Goal: Information Seeking & Learning: Compare options

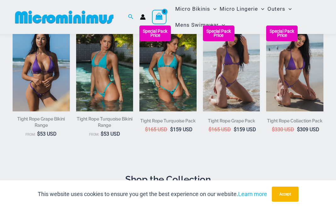
scroll to position [74, 0]
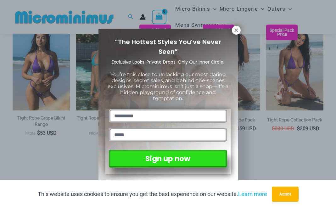
click at [235, 31] on icon at bounding box center [236, 30] width 6 height 6
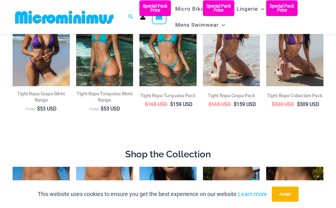
scroll to position [0, 0]
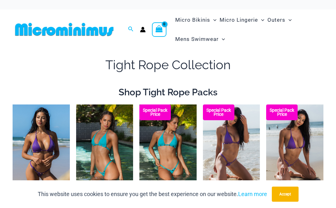
click at [204, 21] on span "Micro Bikinis" at bounding box center [192, 20] width 35 height 16
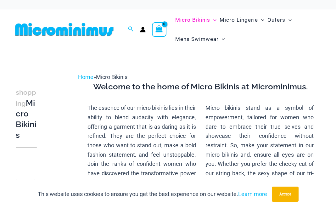
click at [244, 20] on span "Micro Lingerie" at bounding box center [238, 20] width 38 height 16
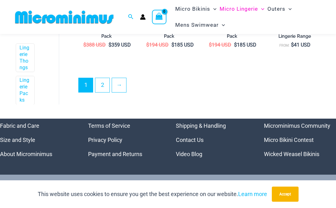
scroll to position [1243, 0]
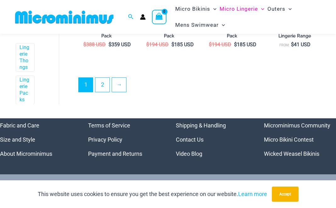
click at [105, 88] on link "2" at bounding box center [102, 85] width 14 height 14
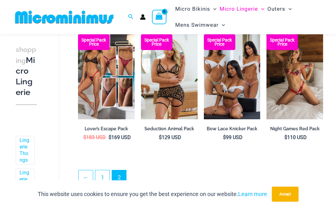
scroll to position [1090, 0]
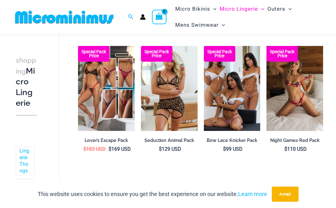
click at [236, 104] on img at bounding box center [232, 88] width 57 height 85
click at [233, 110] on img at bounding box center [232, 88] width 57 height 85
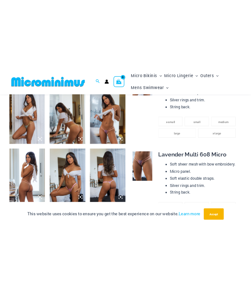
scroll to position [267, 0]
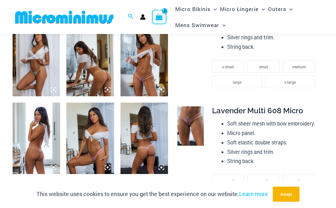
click at [36, 69] on img at bounding box center [36, 60] width 47 height 71
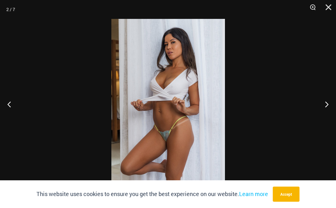
click at [333, 105] on button "Next" at bounding box center [324, 103] width 24 height 31
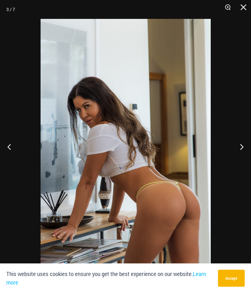
click at [243, 141] on button "Next" at bounding box center [239, 146] width 24 height 31
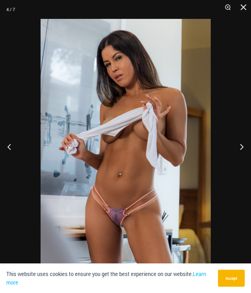
click at [248, 134] on button "Next" at bounding box center [239, 146] width 24 height 31
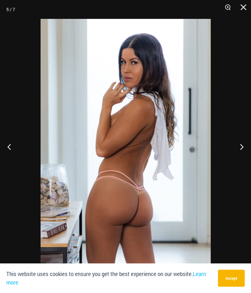
click at [240, 136] on button "Next" at bounding box center [239, 146] width 24 height 31
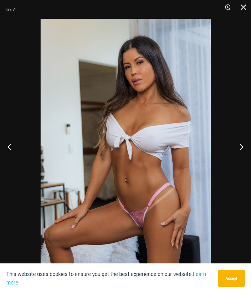
click at [240, 136] on button "Next" at bounding box center [239, 146] width 24 height 31
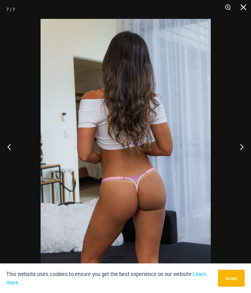
click at [239, 135] on button "Next" at bounding box center [239, 146] width 24 height 31
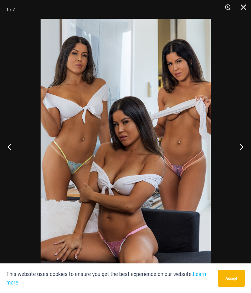
click at [241, 135] on button "Next" at bounding box center [239, 146] width 24 height 31
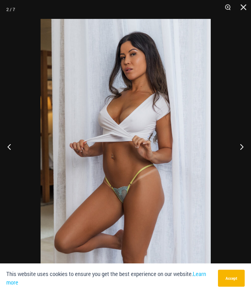
click at [241, 135] on button "Next" at bounding box center [239, 146] width 24 height 31
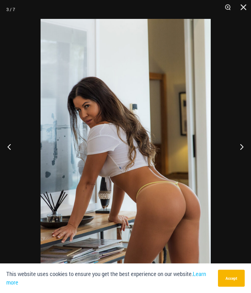
click at [241, 135] on button "Next" at bounding box center [239, 146] width 24 height 31
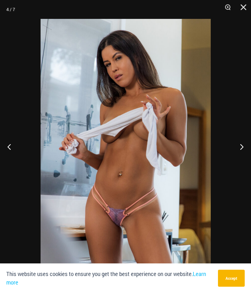
click at [240, 139] on button "Next" at bounding box center [239, 146] width 24 height 31
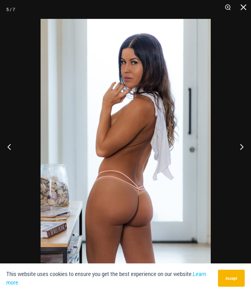
click at [245, 4] on button "Close" at bounding box center [241, 9] width 16 height 19
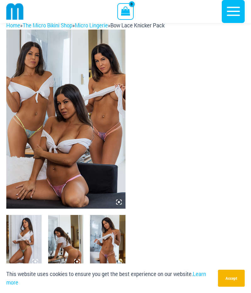
scroll to position [0, 0]
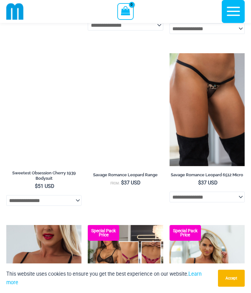
scroll to position [1368, 0]
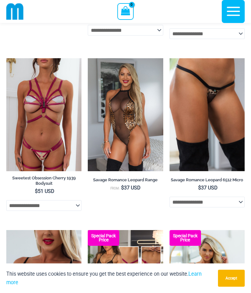
click at [118, 161] on img at bounding box center [125, 114] width 75 height 113
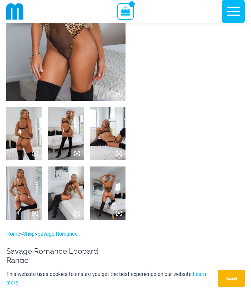
scroll to position [119, 0]
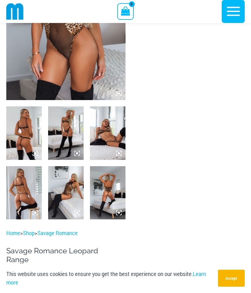
click at [36, 135] on img at bounding box center [24, 132] width 36 height 53
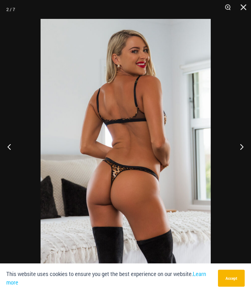
click at [241, 140] on button "Next" at bounding box center [239, 146] width 24 height 31
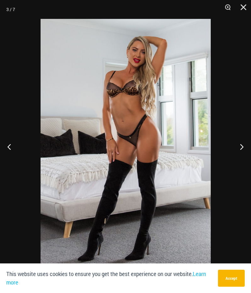
click at [243, 143] on button "Next" at bounding box center [239, 146] width 24 height 31
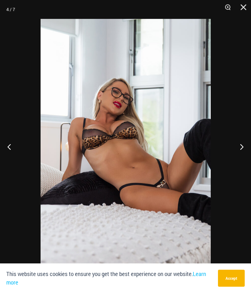
click at [240, 142] on button "Next" at bounding box center [239, 146] width 24 height 31
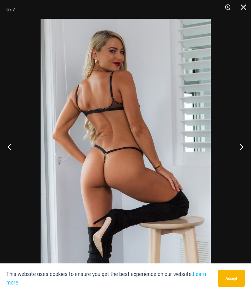
click at [242, 141] on button "Next" at bounding box center [239, 146] width 24 height 31
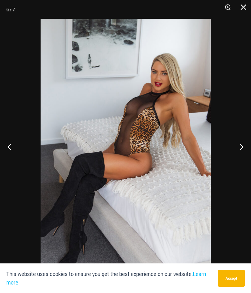
click at [242, 140] on button "Next" at bounding box center [239, 146] width 24 height 31
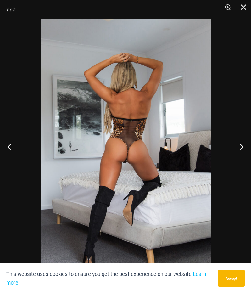
click at [248, 141] on button "Next" at bounding box center [239, 146] width 24 height 31
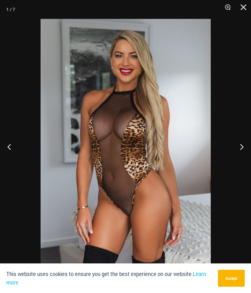
click at [245, 143] on button "Next" at bounding box center [239, 146] width 24 height 31
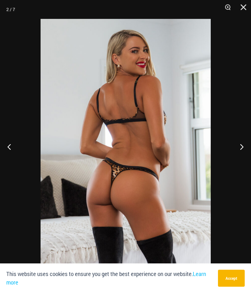
click at [244, 143] on button "Next" at bounding box center [239, 146] width 24 height 31
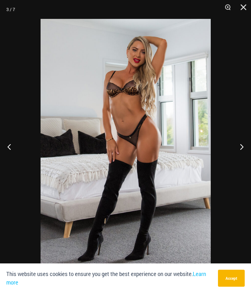
click at [240, 4] on button "Close" at bounding box center [241, 9] width 16 height 19
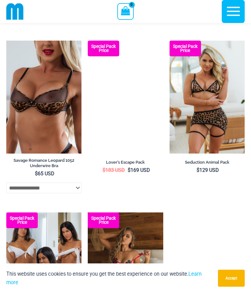
scroll to position [1558, 0]
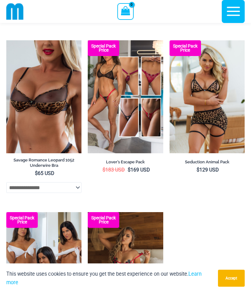
click at [109, 127] on img at bounding box center [125, 96] width 75 height 113
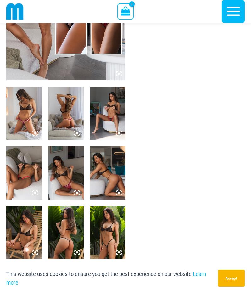
scroll to position [156, 0]
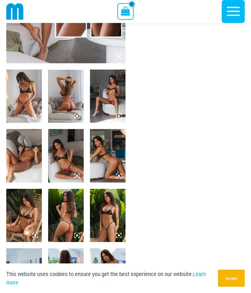
click at [24, 99] on img at bounding box center [24, 95] width 36 height 53
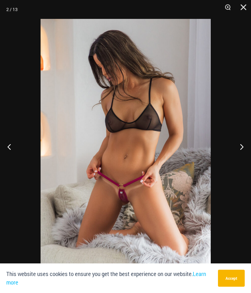
click at [240, 146] on button "Next" at bounding box center [239, 146] width 24 height 31
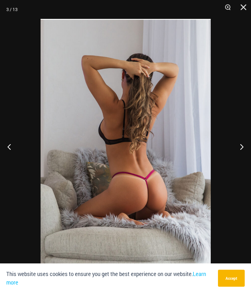
click at [237, 147] on button "Next" at bounding box center [239, 146] width 24 height 31
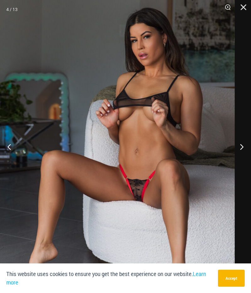
click at [242, 147] on button "Next" at bounding box center [239, 146] width 24 height 31
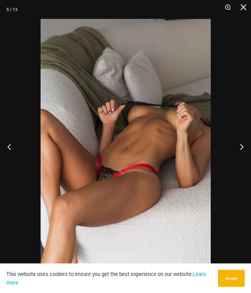
click at [242, 145] on button "Next" at bounding box center [239, 146] width 24 height 31
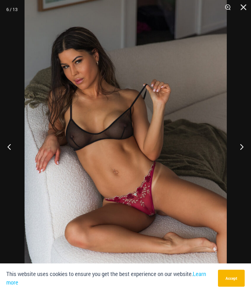
click at [240, 147] on button "Next" at bounding box center [239, 146] width 24 height 31
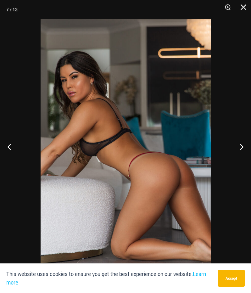
click at [240, 146] on button "Next" at bounding box center [239, 146] width 24 height 31
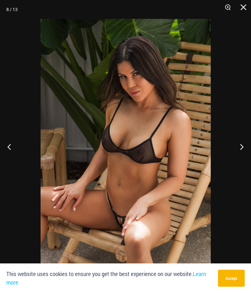
click at [240, 148] on button "Next" at bounding box center [239, 146] width 24 height 31
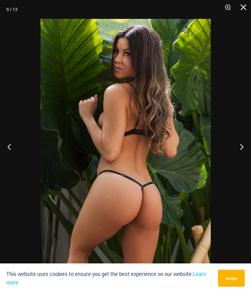
click at [19, 146] on button "Previous" at bounding box center [12, 146] width 24 height 31
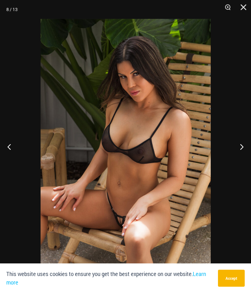
click at [243, 147] on button "Next" at bounding box center [239, 146] width 24 height 31
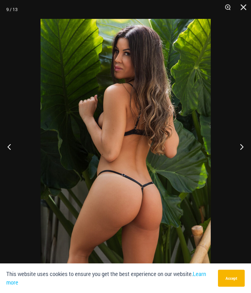
click at [9, 138] on button "Previous" at bounding box center [12, 146] width 24 height 31
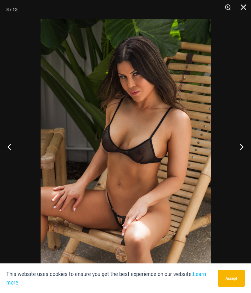
click at [240, 146] on button "Next" at bounding box center [239, 146] width 24 height 31
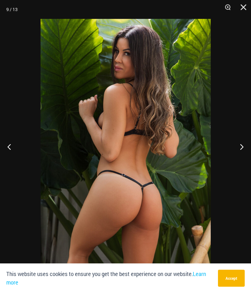
click at [242, 145] on button "Next" at bounding box center [239, 146] width 24 height 31
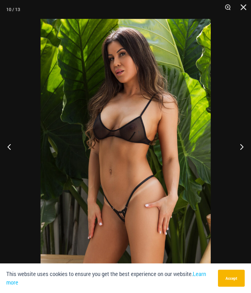
click at [243, 148] on button "Next" at bounding box center [239, 146] width 24 height 31
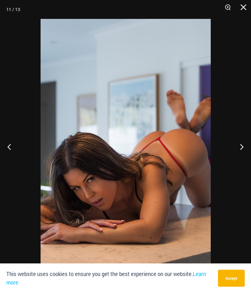
click at [240, 149] on button "Next" at bounding box center [239, 146] width 24 height 31
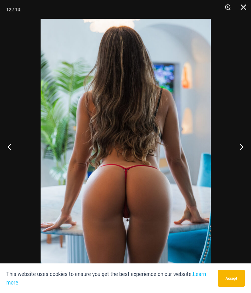
click at [239, 148] on button "Next" at bounding box center [239, 146] width 24 height 31
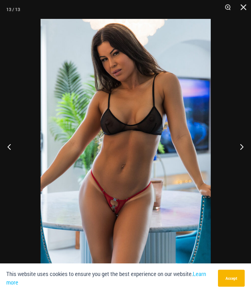
click at [244, 147] on button "Next" at bounding box center [239, 146] width 24 height 31
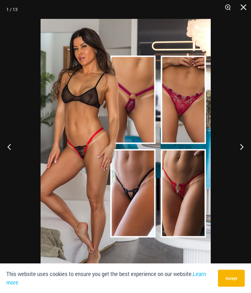
click at [247, 6] on button "Close" at bounding box center [241, 9] width 16 height 19
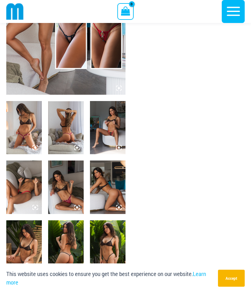
scroll to position [126, 0]
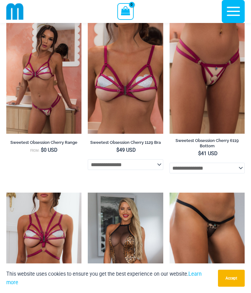
scroll to position [1227, 0]
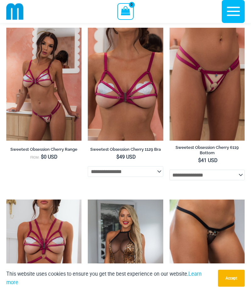
click at [215, 85] on img at bounding box center [206, 84] width 75 height 113
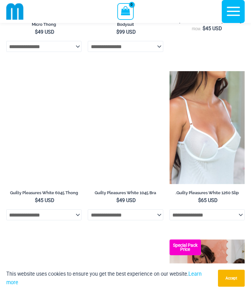
scroll to position [847, 0]
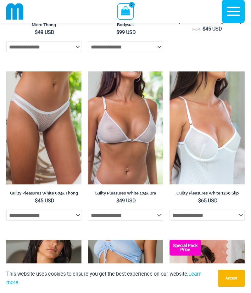
click at [34, 109] on img at bounding box center [43, 127] width 75 height 113
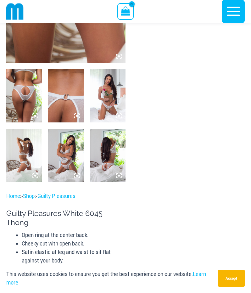
scroll to position [157, 0]
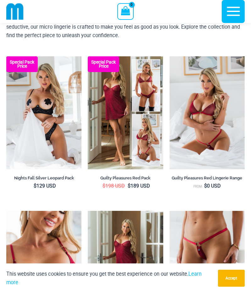
scroll to position [59, 0]
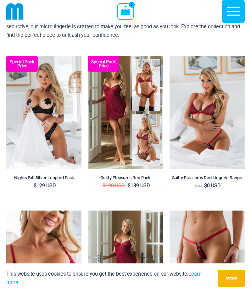
click at [206, 122] on img at bounding box center [206, 112] width 75 height 113
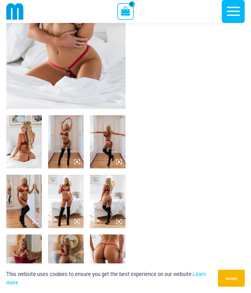
scroll to position [113, 0]
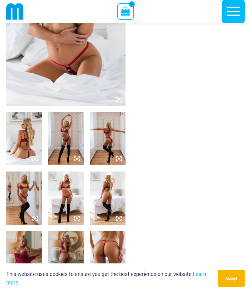
click at [25, 150] on img at bounding box center [24, 138] width 36 height 53
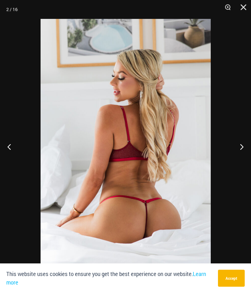
click at [249, 147] on button "Next" at bounding box center [239, 146] width 24 height 31
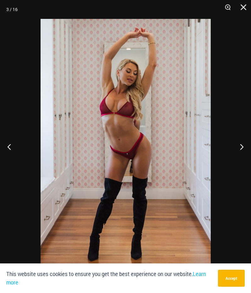
click at [249, 148] on button "Next" at bounding box center [239, 146] width 24 height 31
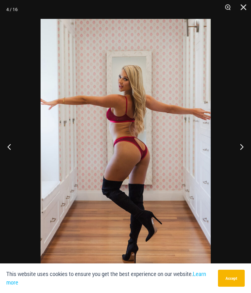
click at [249, 148] on button "Next" at bounding box center [239, 146] width 24 height 31
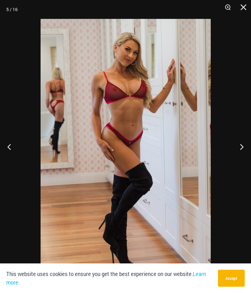
click at [250, 147] on button "Next" at bounding box center [239, 146] width 24 height 31
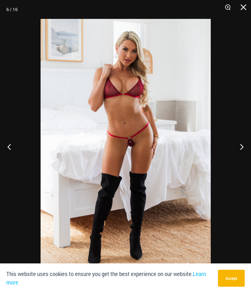
click at [249, 141] on button "Next" at bounding box center [239, 146] width 24 height 31
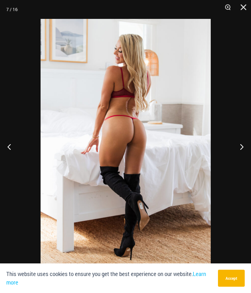
click at [244, 140] on button "Next" at bounding box center [239, 146] width 24 height 31
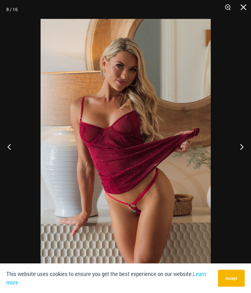
click at [240, 143] on button "Next" at bounding box center [239, 146] width 24 height 31
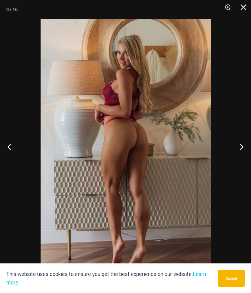
click at [242, 143] on button "Next" at bounding box center [239, 146] width 24 height 31
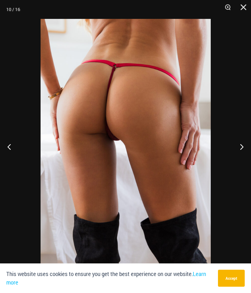
click at [244, 144] on button "Next" at bounding box center [239, 146] width 24 height 31
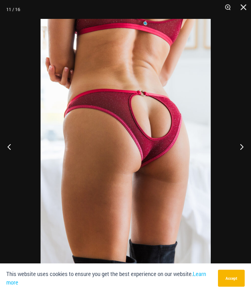
click at [242, 145] on button "Next" at bounding box center [239, 146] width 24 height 31
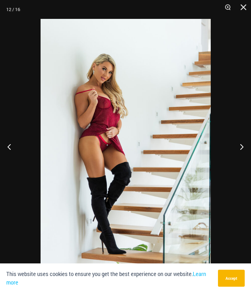
click at [243, 145] on button "Next" at bounding box center [239, 146] width 24 height 31
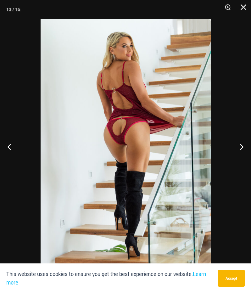
click at [244, 144] on button "Next" at bounding box center [239, 146] width 24 height 31
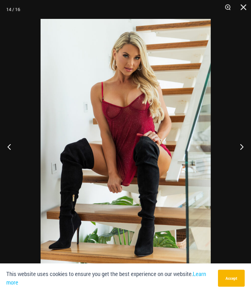
click at [245, 144] on button "Next" at bounding box center [239, 146] width 24 height 31
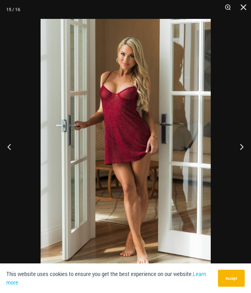
click at [244, 143] on button "Next" at bounding box center [239, 146] width 24 height 31
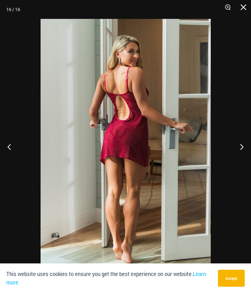
click at [244, 142] on button "Next" at bounding box center [239, 146] width 24 height 31
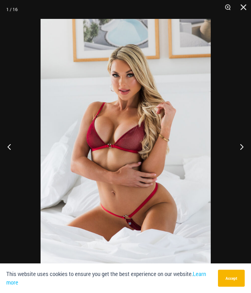
click at [242, 143] on button "Next" at bounding box center [239, 146] width 24 height 31
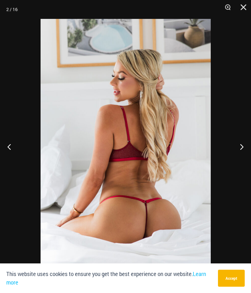
click at [242, 143] on button "Next" at bounding box center [239, 146] width 24 height 31
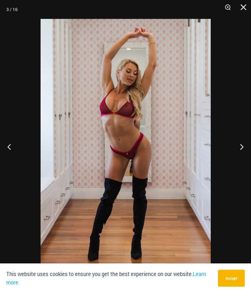
click at [249, 4] on button "Close" at bounding box center [241, 9] width 16 height 19
